Goal: Book appointment/travel/reservation

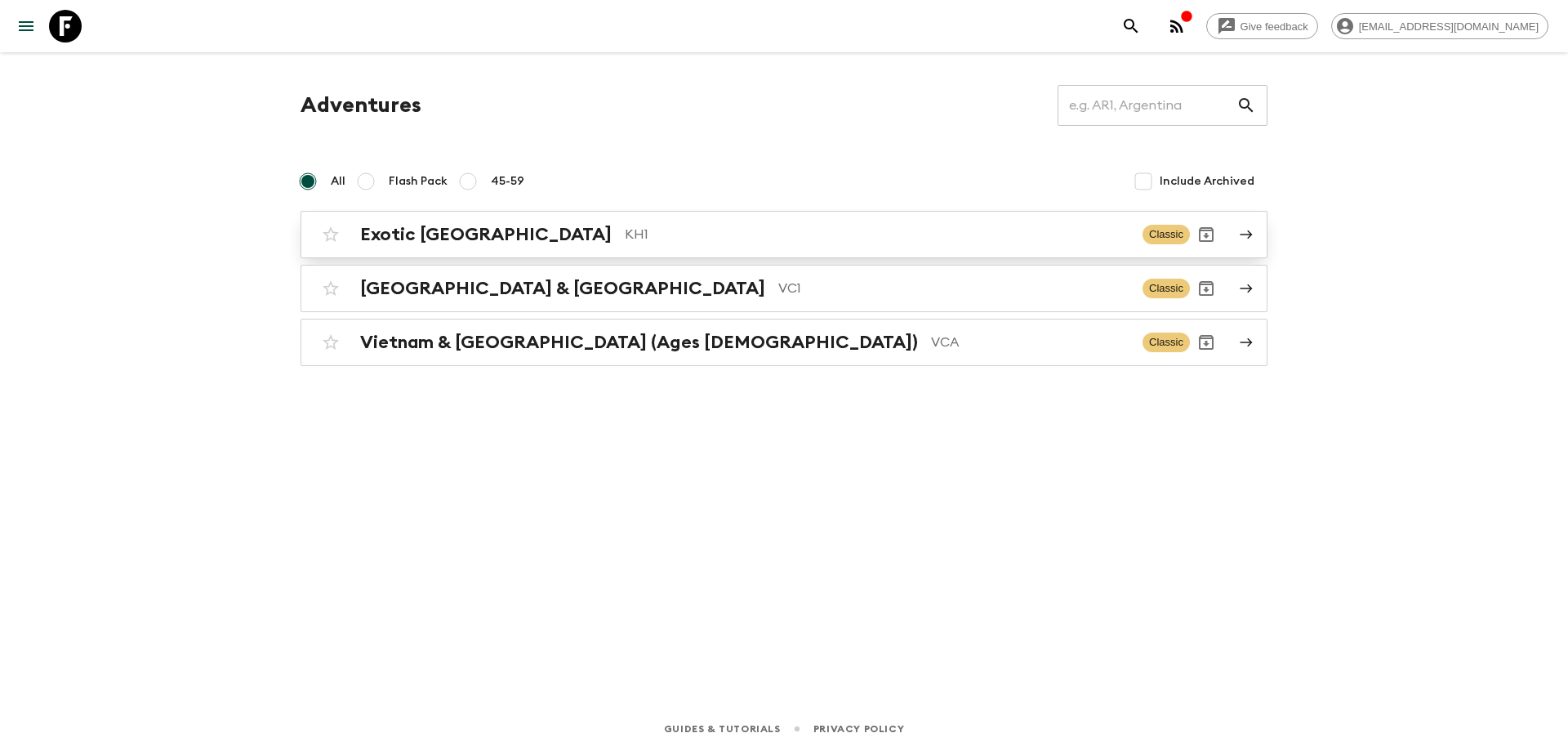
click at [625, 241] on p "KH1" at bounding box center [876, 235] width 504 height 20
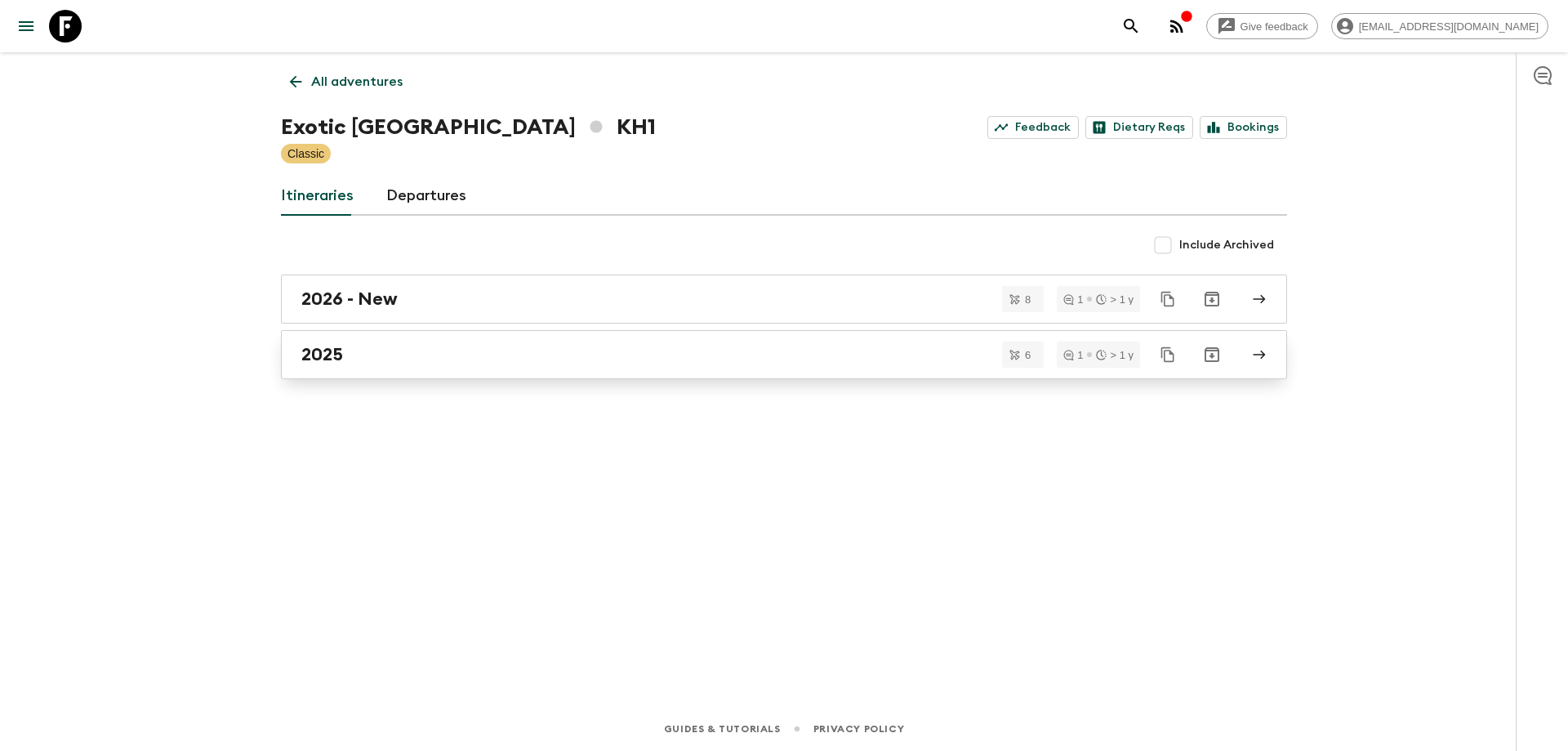
click at [448, 341] on link "2025" at bounding box center [783, 354] width 1006 height 49
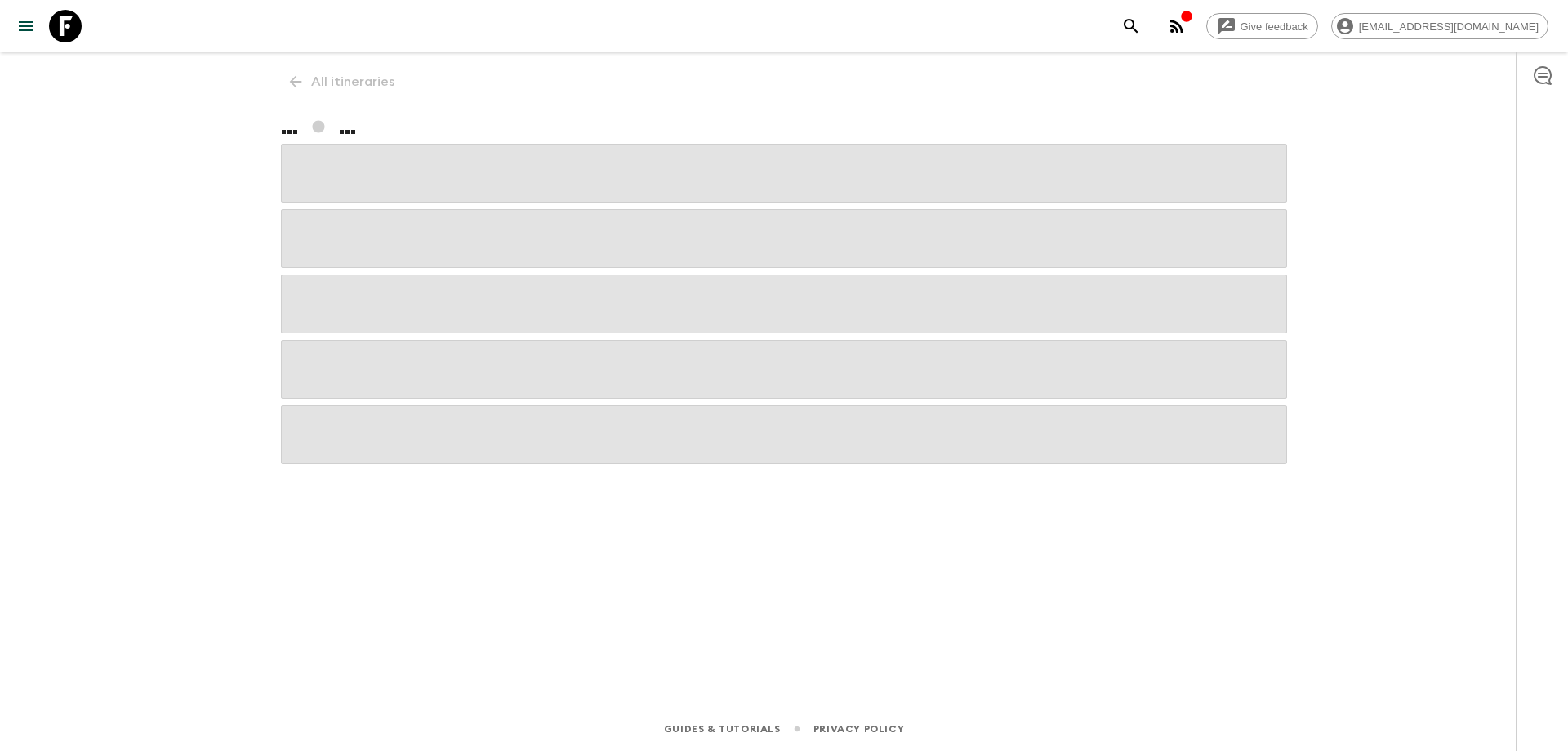
click at [448, 341] on span at bounding box center [783, 369] width 1006 height 59
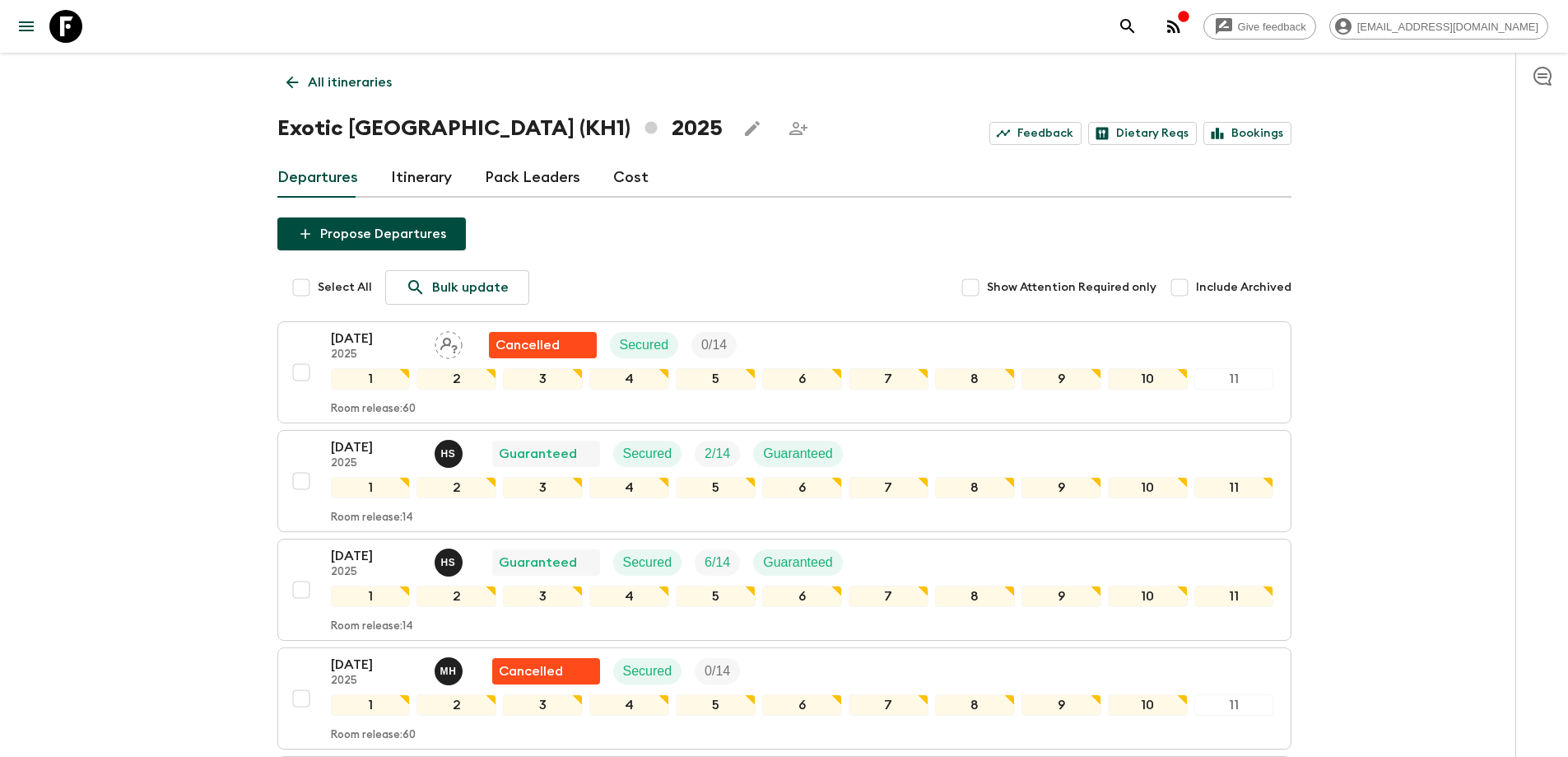
click at [291, 88] on icon at bounding box center [292, 83] width 13 height 13
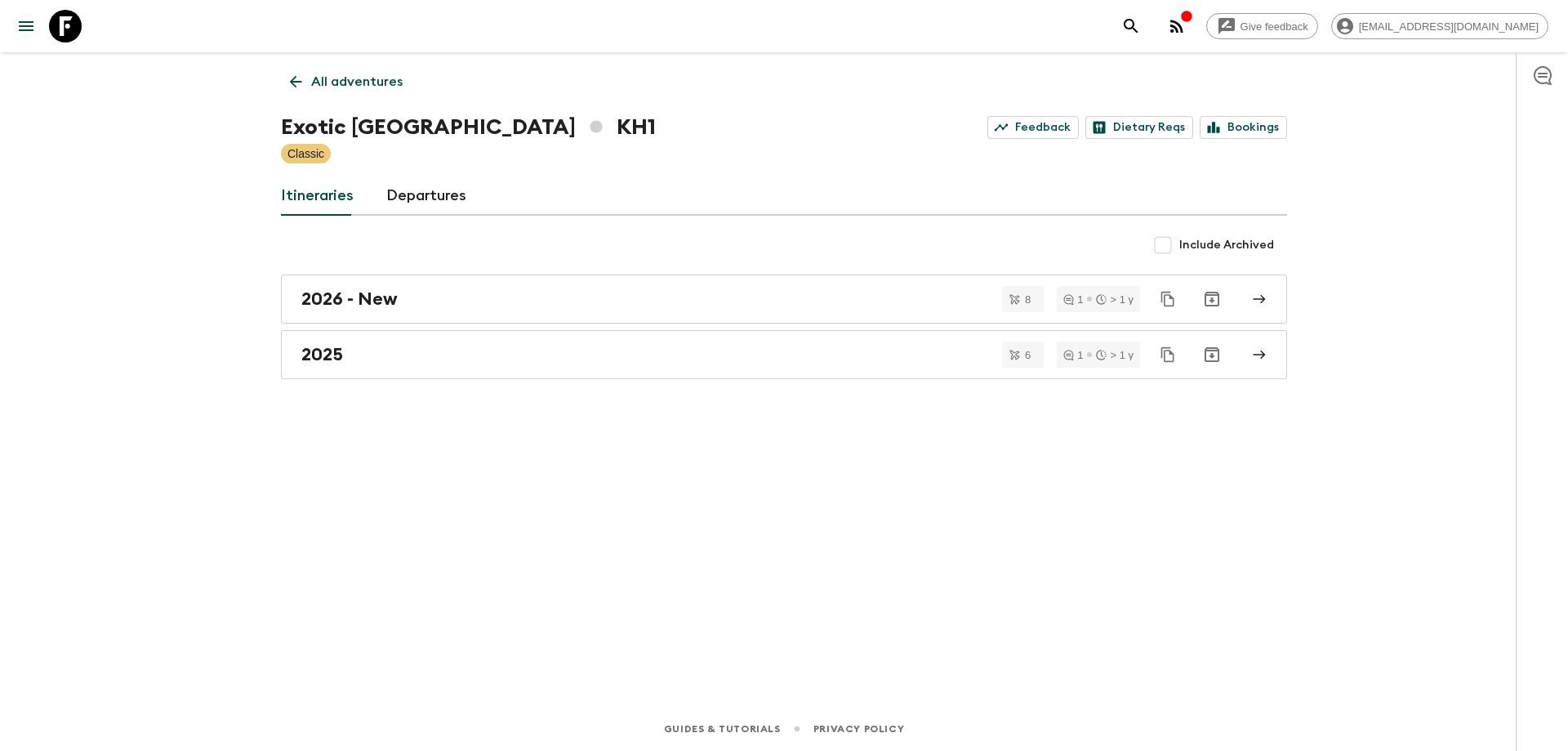
click at [288, 86] on icon at bounding box center [296, 82] width 18 height 18
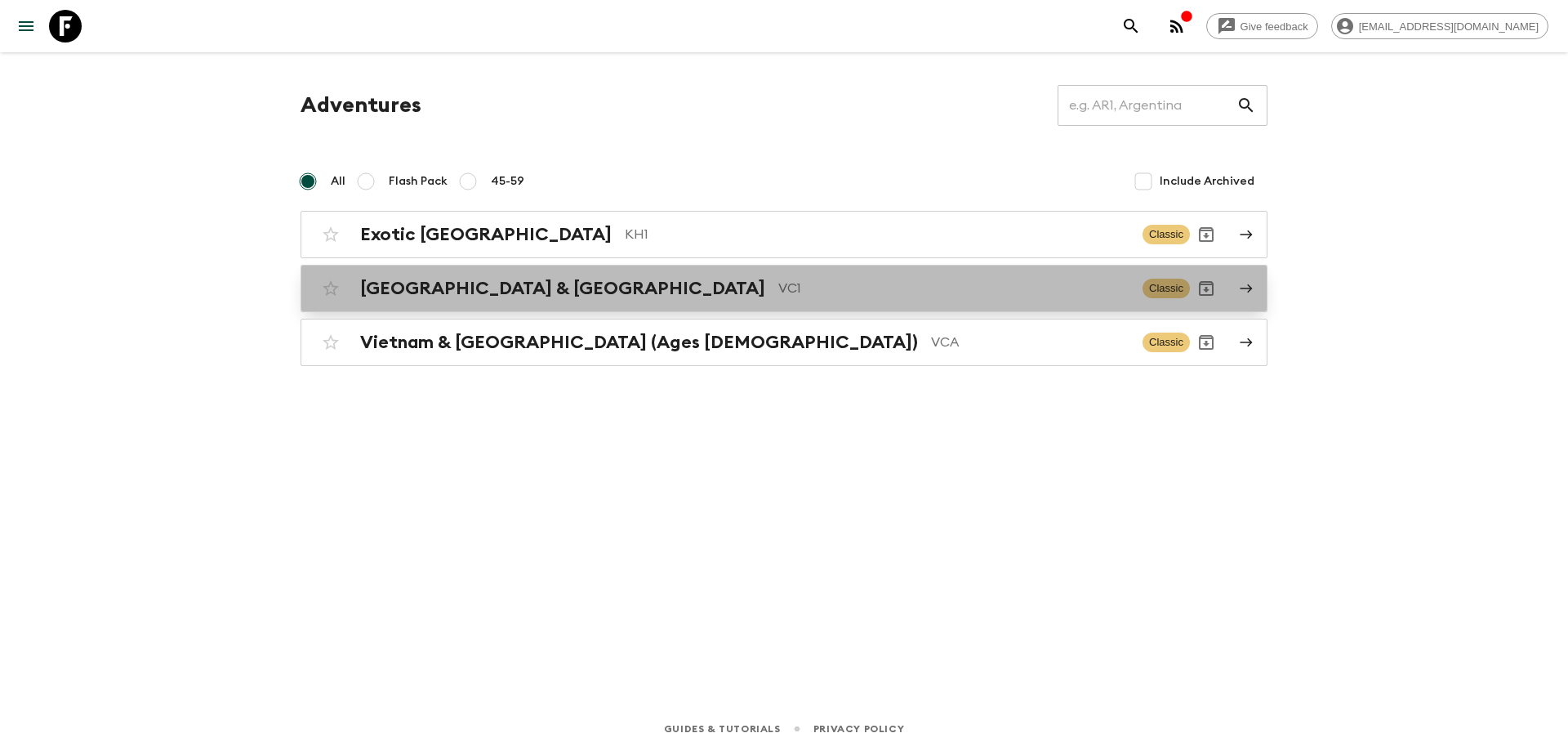
click at [458, 303] on div "Vietnam & Cambodia VC1 Classic" at bounding box center [751, 288] width 875 height 33
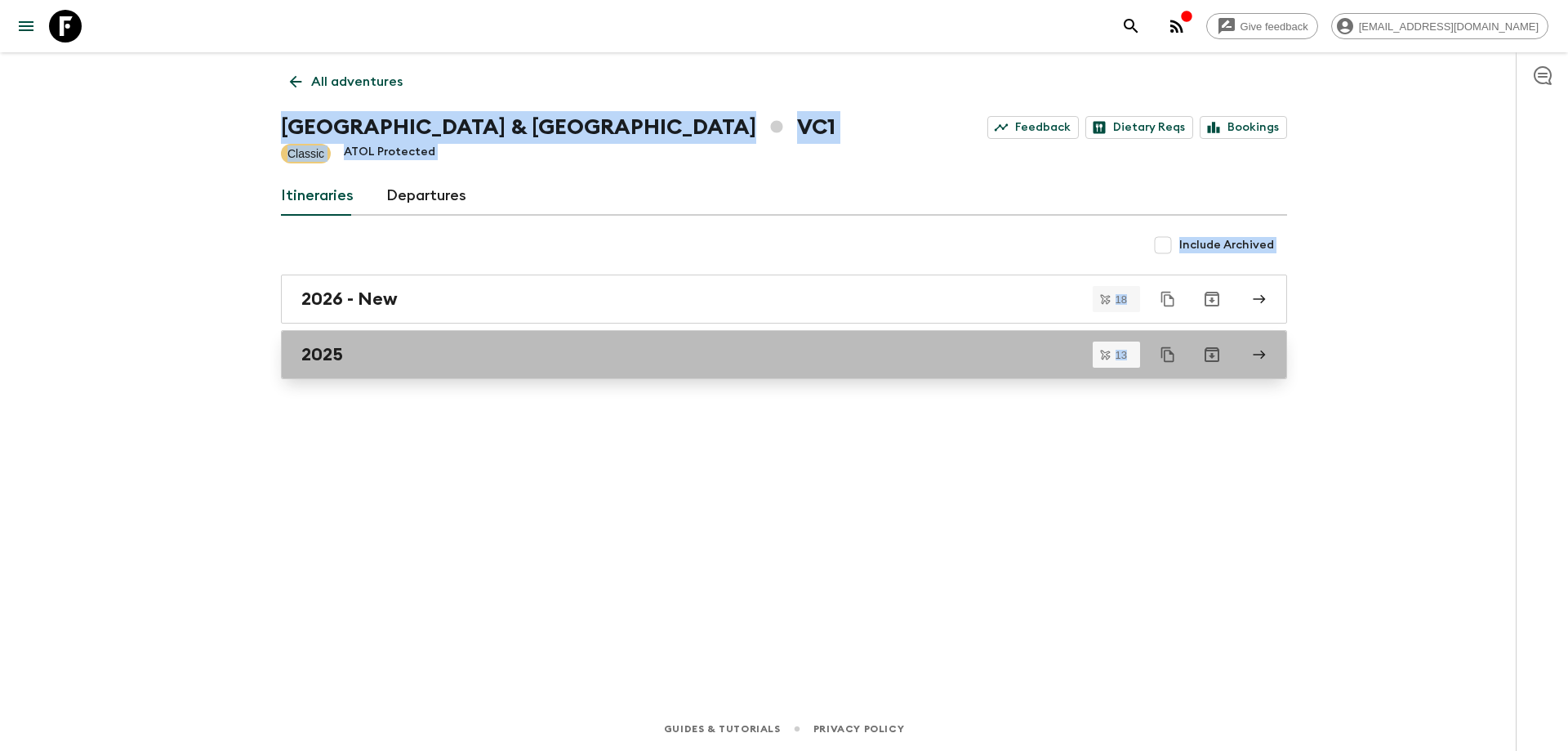
click at [441, 359] on div "2025" at bounding box center [769, 354] width 934 height 21
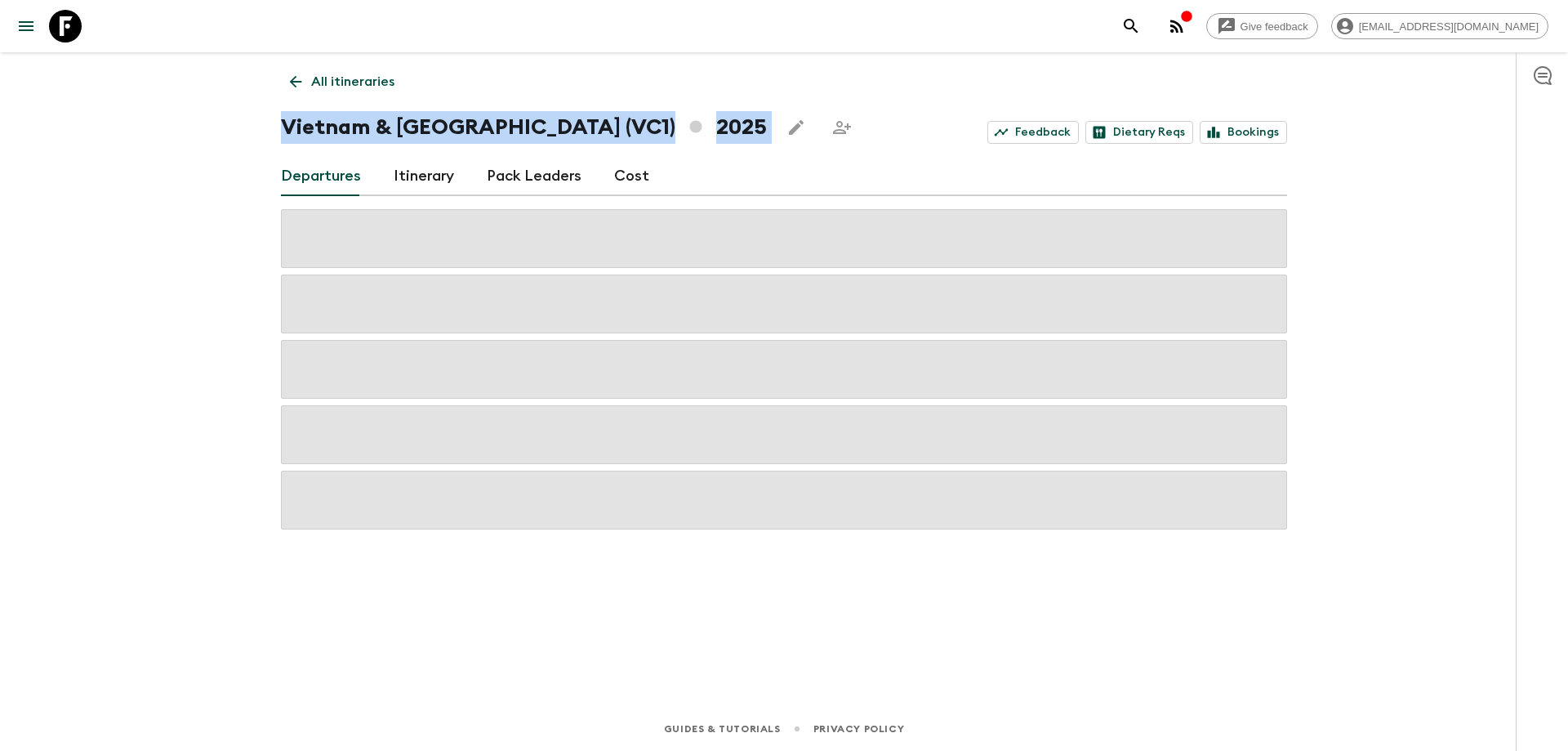
click at [1449, 379] on div "Give feedback [EMAIL_ADDRESS][DOMAIN_NAME] All itineraries [GEOGRAPHIC_DATA] & …" at bounding box center [784, 375] width 1568 height 751
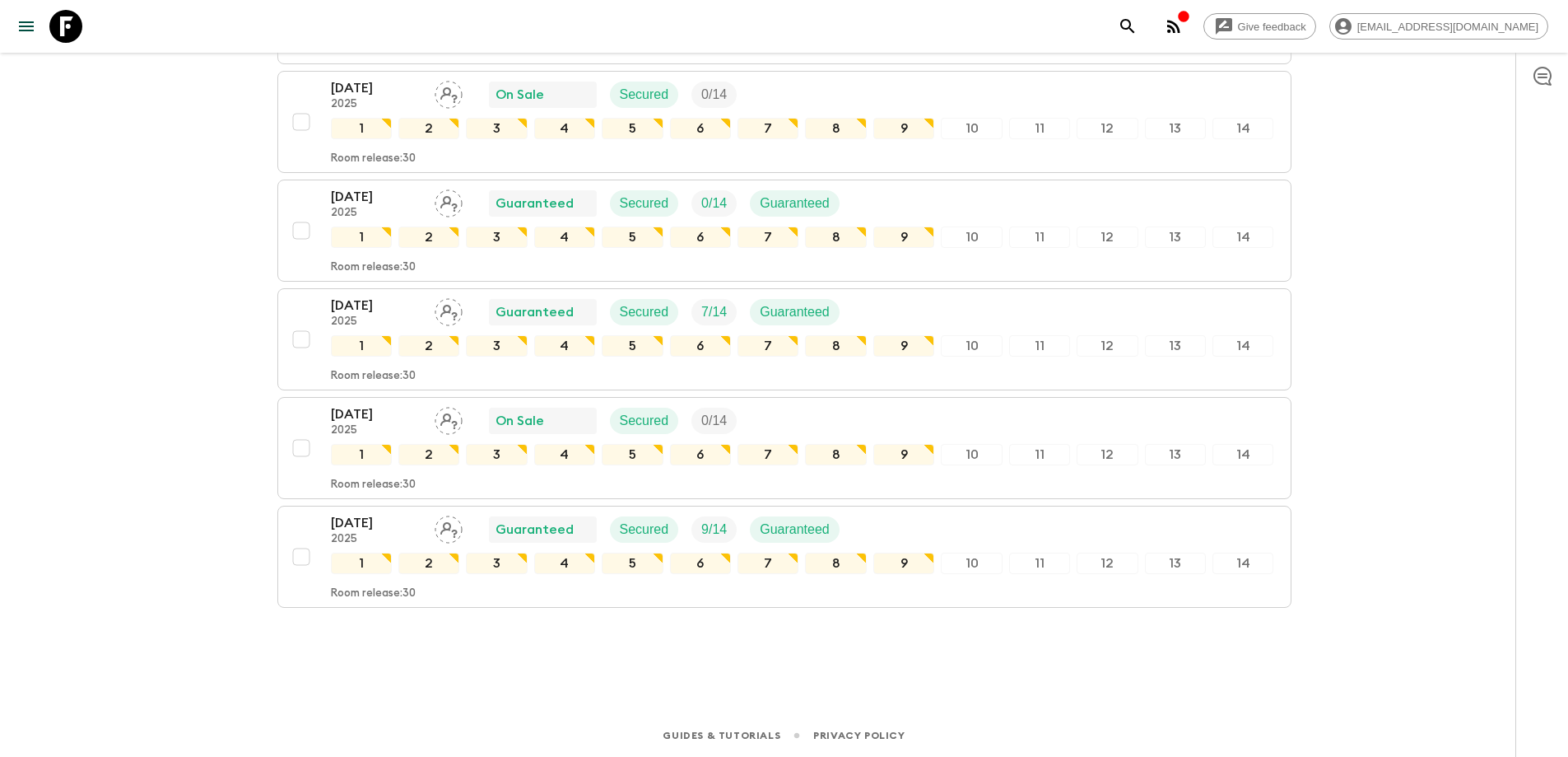
scroll to position [1120, 0]
